Goal: Information Seeking & Learning: Learn about a topic

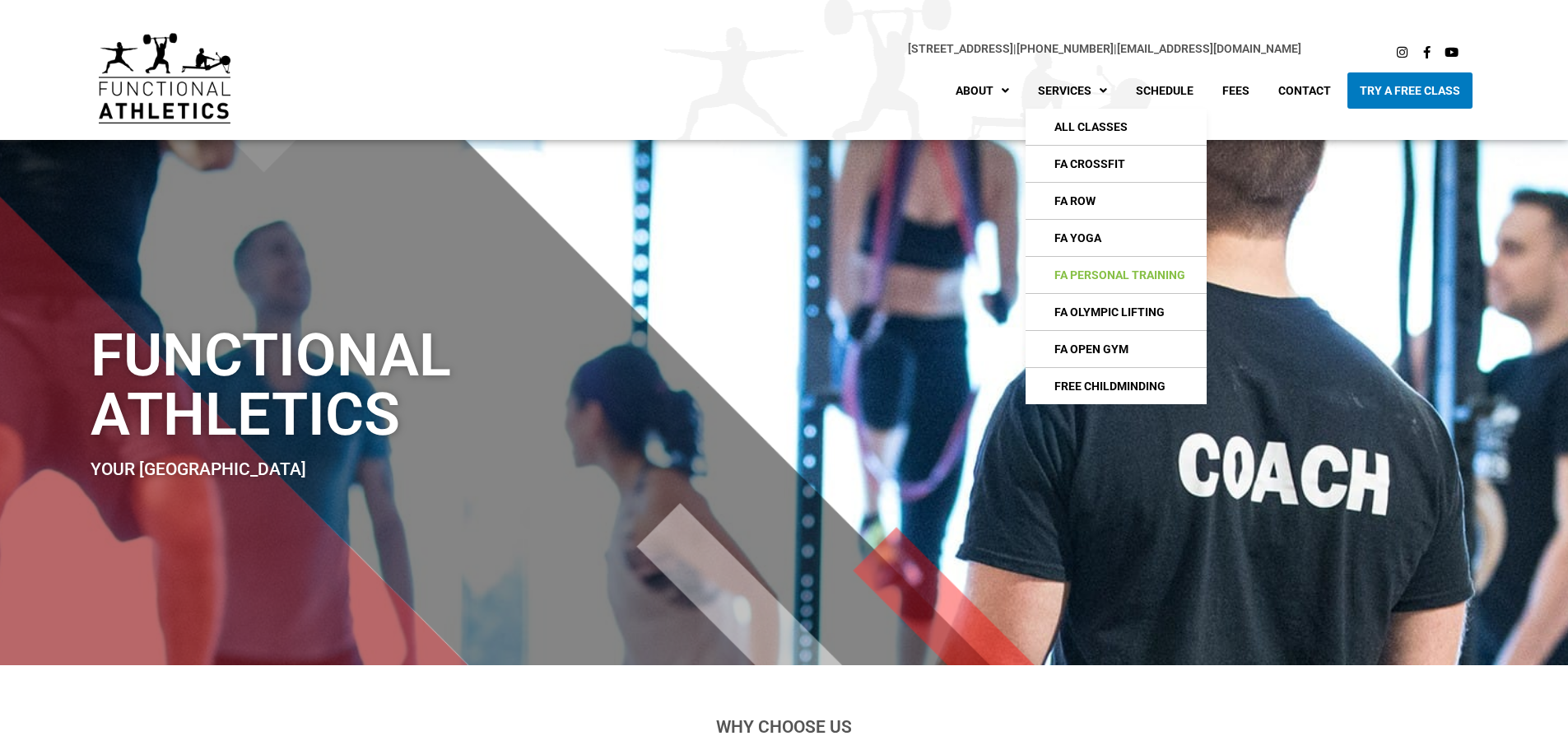
click at [1107, 276] on link "FA Personal Training" at bounding box center [1116, 275] width 181 height 36
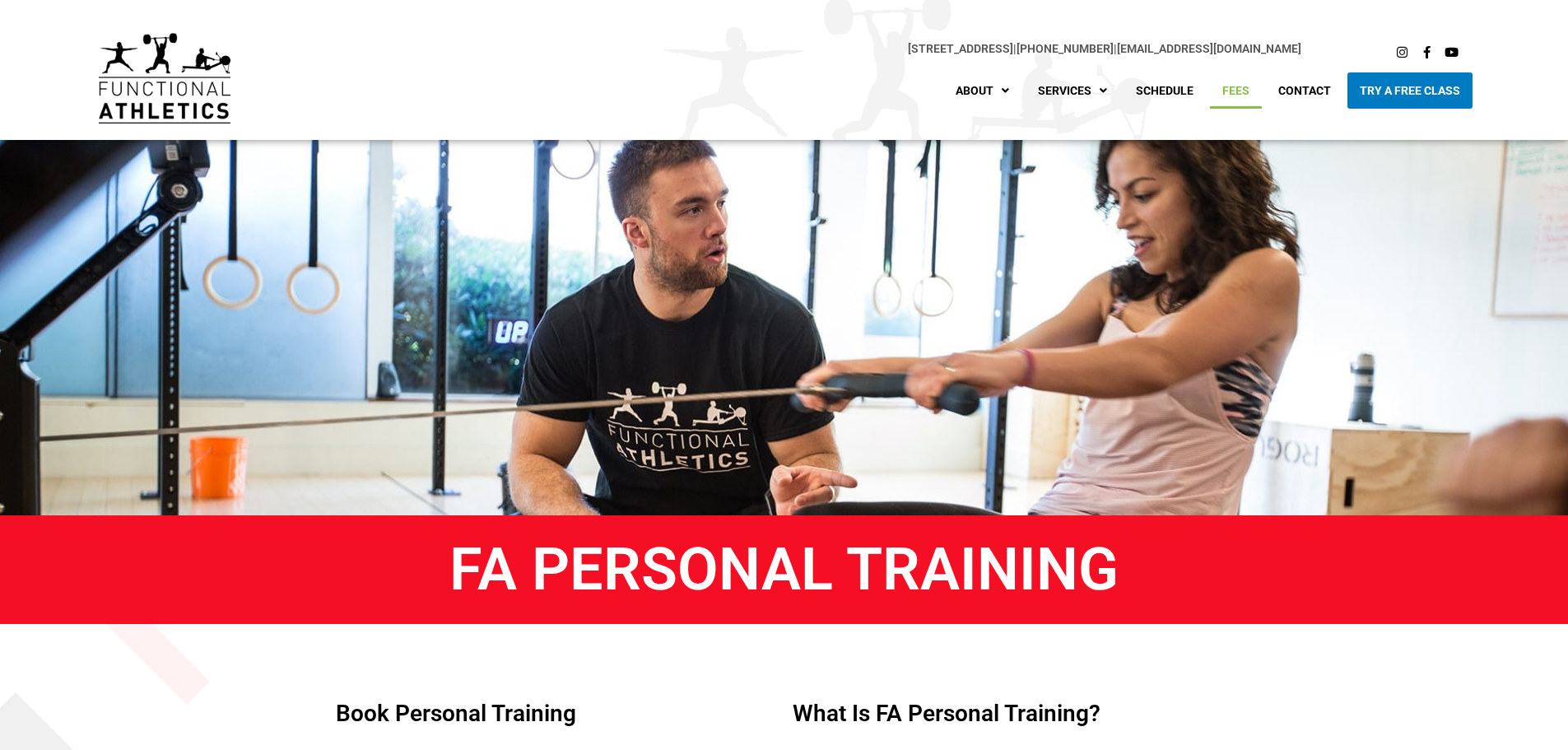
click at [1235, 91] on link "Fees" at bounding box center [1235, 91] width 52 height 36
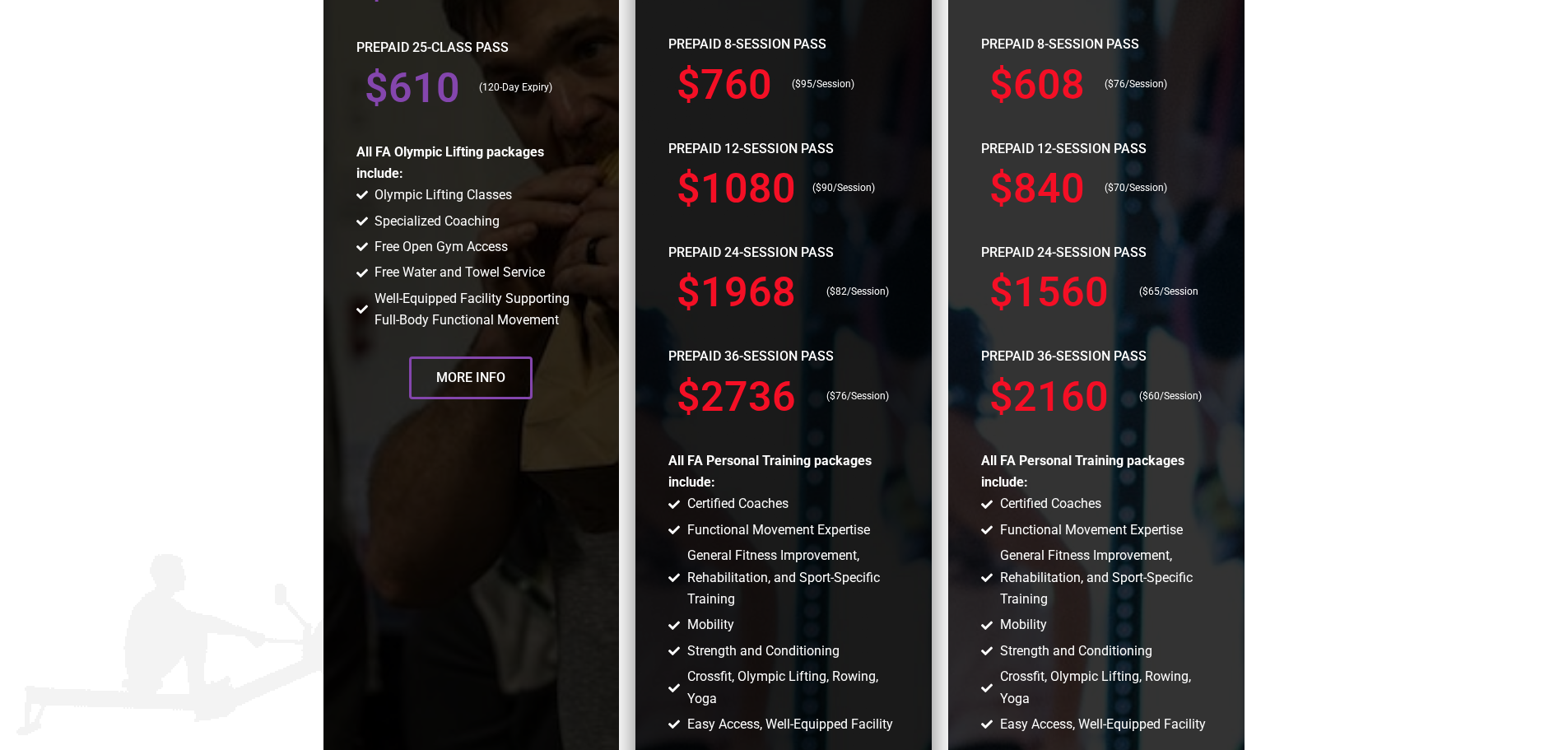
scroll to position [1646, 0]
